Goal: Communication & Community: Connect with others

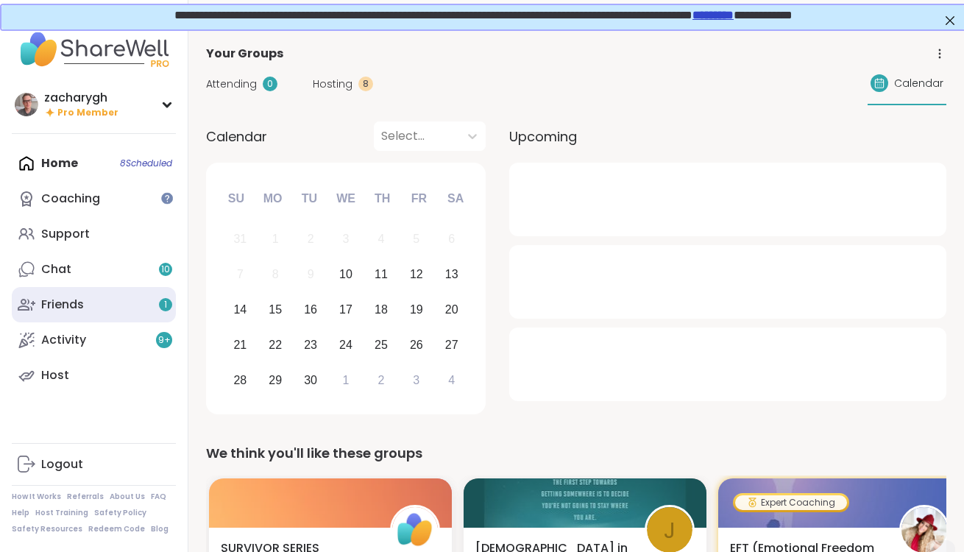
click at [104, 299] on link "Friends 1" at bounding box center [94, 304] width 164 height 35
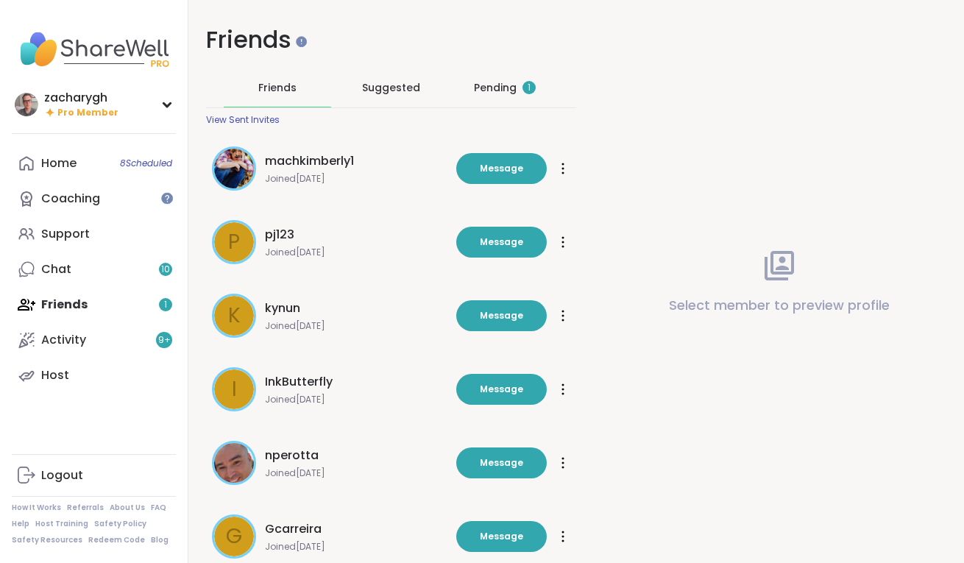
click at [483, 86] on div "Pending 1" at bounding box center [505, 87] width 62 height 15
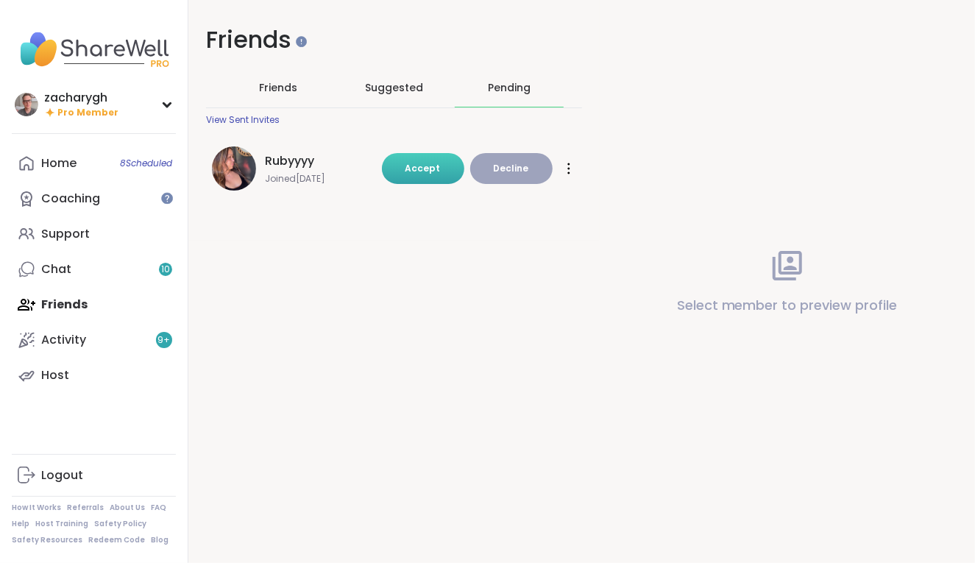
click at [412, 181] on button "Accept" at bounding box center [423, 168] width 82 height 31
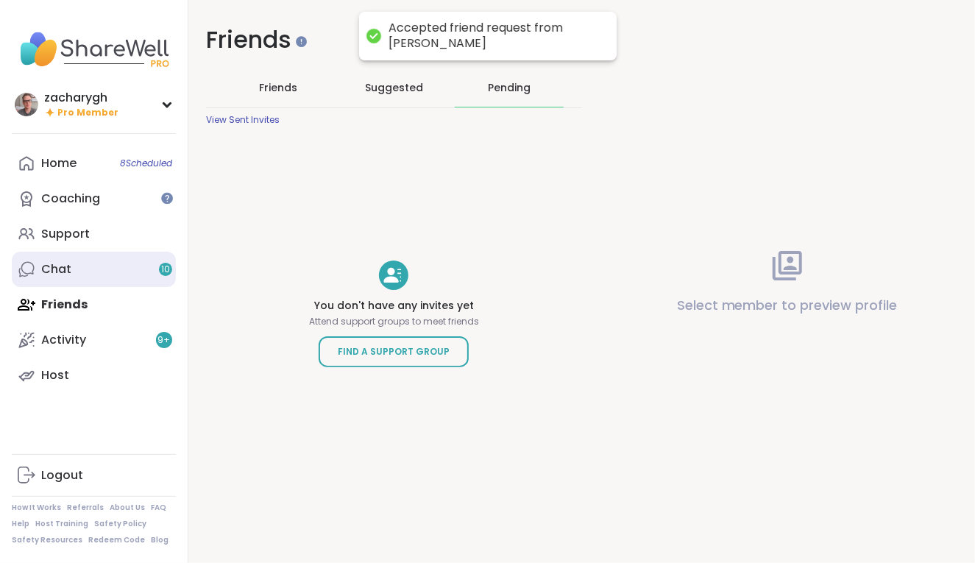
click at [79, 261] on link "Chat 10" at bounding box center [94, 269] width 164 height 35
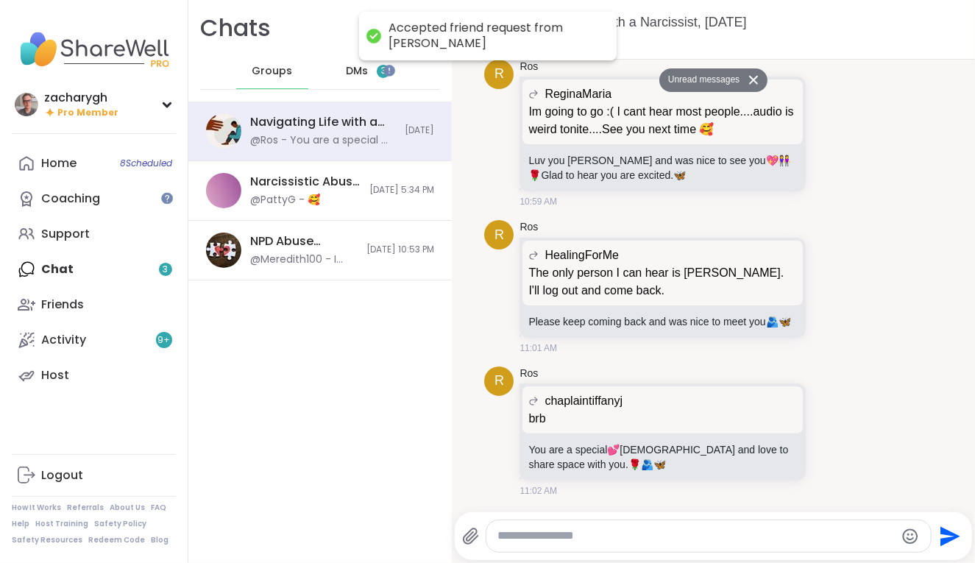
click at [333, 79] on div "DMs 3" at bounding box center [369, 71] width 72 height 35
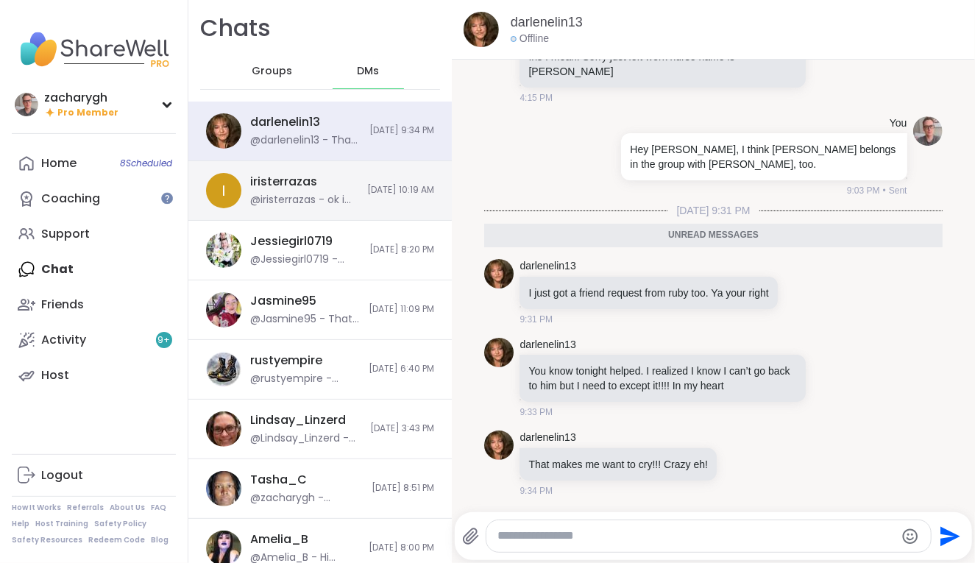
click at [297, 179] on div "iristerrazas" at bounding box center [283, 182] width 67 height 16
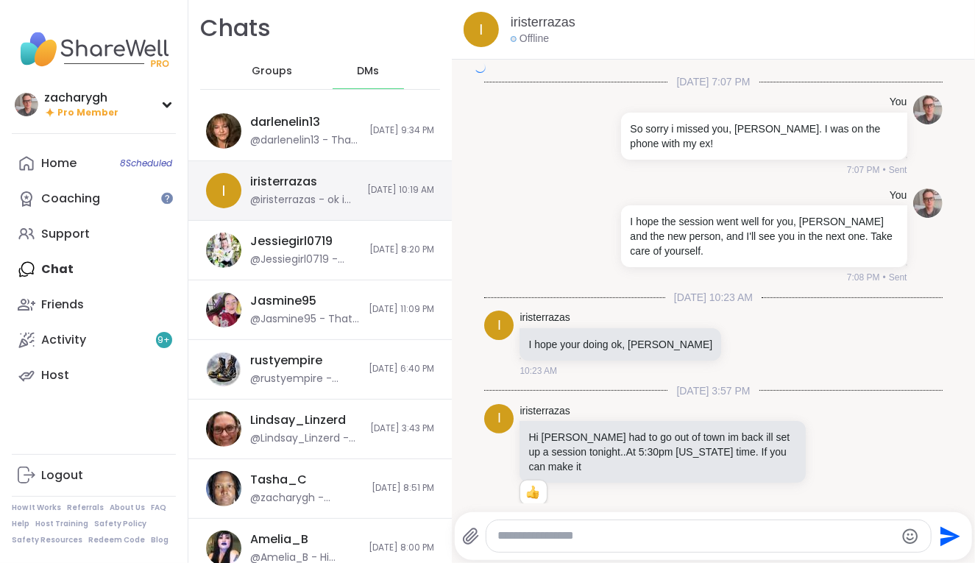
scroll to position [7704, 0]
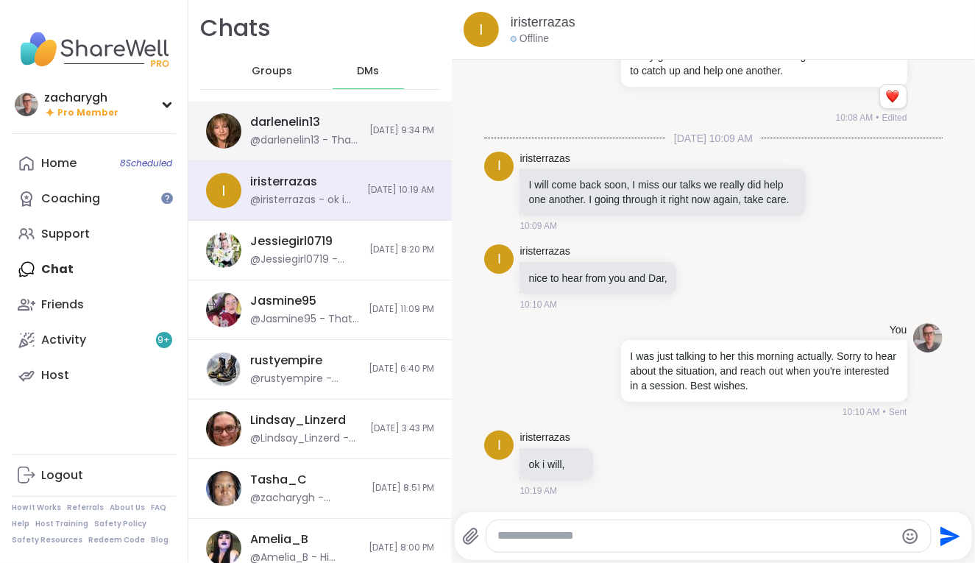
click at [299, 134] on div "@darlenelin13 - That makes me want to cry!!! Crazy eh!" at bounding box center [305, 140] width 110 height 15
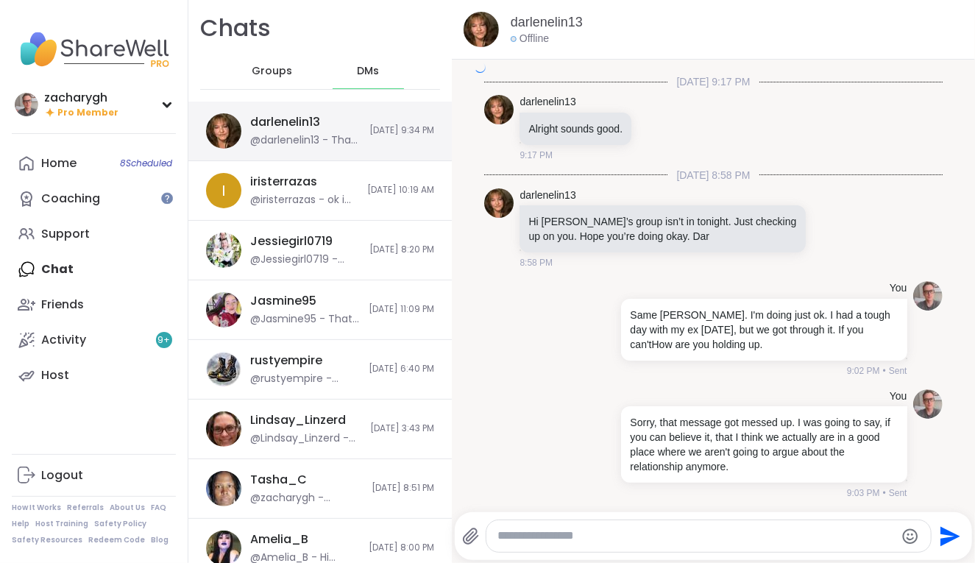
click at [299, 134] on div "@darlenelin13 - That makes me want to cry!!! Crazy eh!" at bounding box center [305, 140] width 110 height 15
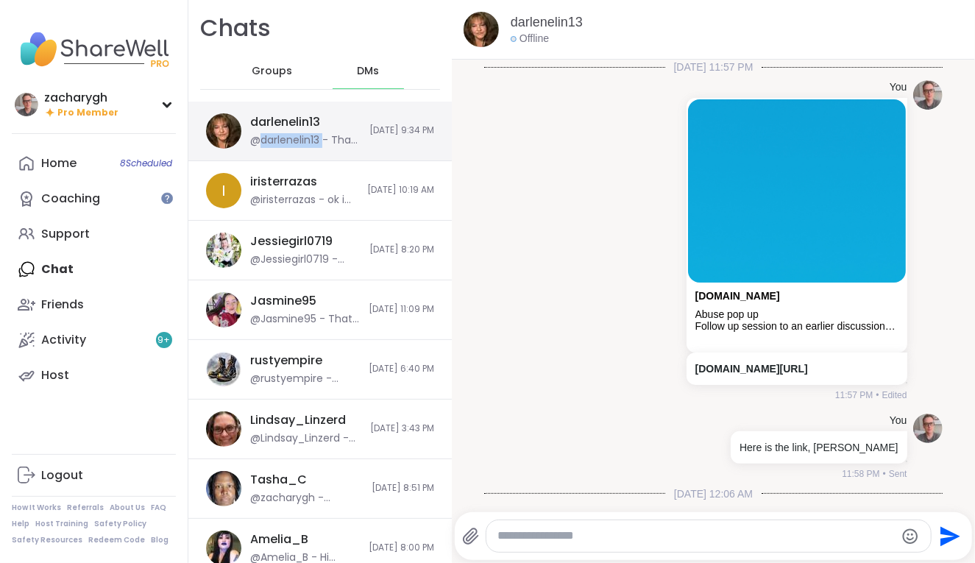
scroll to position [18345, 0]
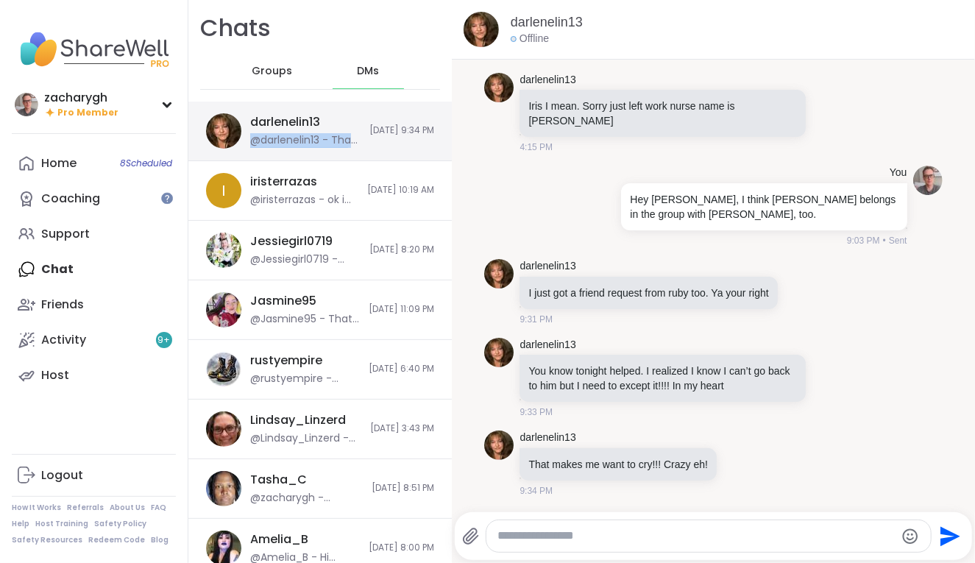
click at [299, 134] on div "@darlenelin13 - That makes me want to cry!!! Crazy eh!" at bounding box center [305, 140] width 110 height 15
